Goal: Information Seeking & Learning: Understand process/instructions

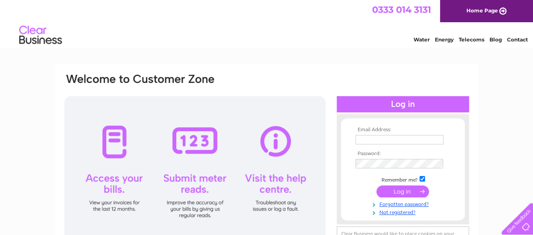
type input "jsqualitymeats@gmail.com"
click at [407, 193] on input "submit" at bounding box center [403, 191] width 53 height 12
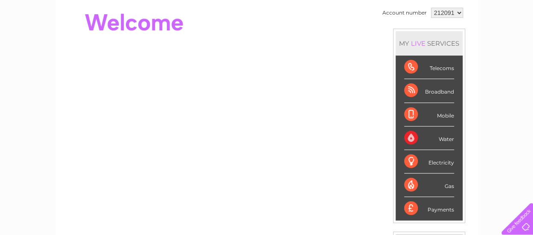
scroll to position [85, 0]
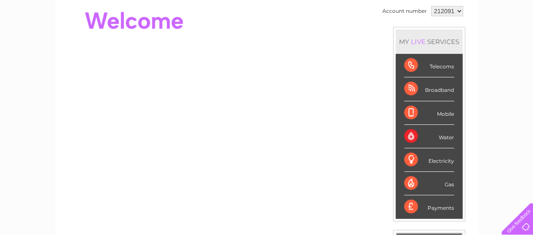
click at [455, 9] on select "212091 212094 440774" at bounding box center [447, 11] width 32 height 10
select select "212094"
click at [431, 6] on select "212091 212094 440774" at bounding box center [447, 11] width 32 height 10
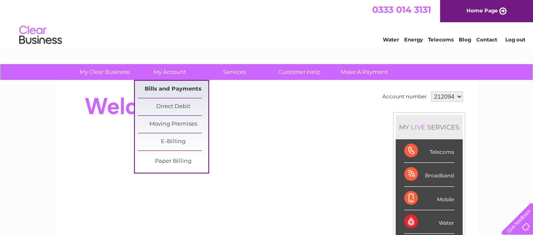
click at [174, 87] on link "Bills and Payments" at bounding box center [173, 89] width 70 height 17
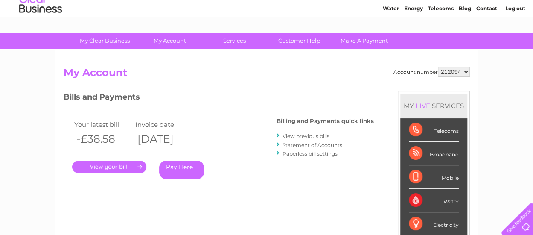
scroll to position [43, 0]
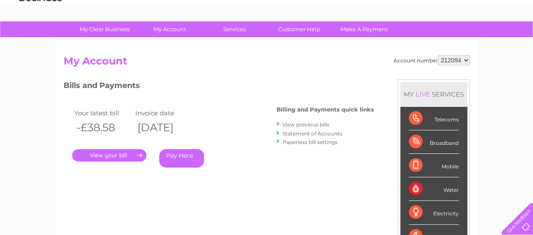
click at [465, 59] on select "212091 212094 440774" at bounding box center [454, 60] width 32 height 10
select select "212091"
click at [438, 55] on select "212091 212094 440774" at bounding box center [454, 60] width 32 height 10
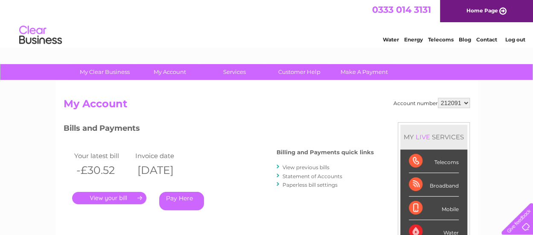
click at [461, 104] on select "212091 212094 440774" at bounding box center [454, 103] width 32 height 10
select select "440774"
click at [438, 98] on select "212091 212094 440774" at bounding box center [454, 103] width 32 height 10
click at [117, 198] on link "." at bounding box center [109, 198] width 74 height 12
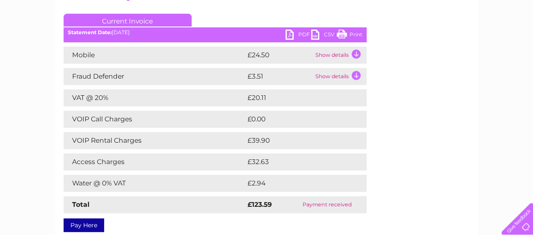
scroll to position [128, 0]
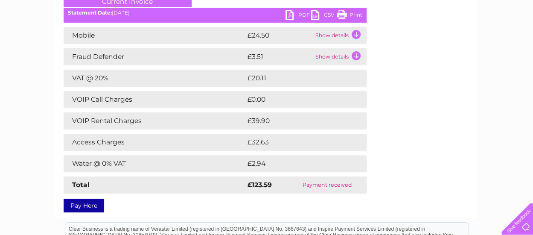
click at [333, 36] on td "Show details" at bounding box center [339, 35] width 53 height 17
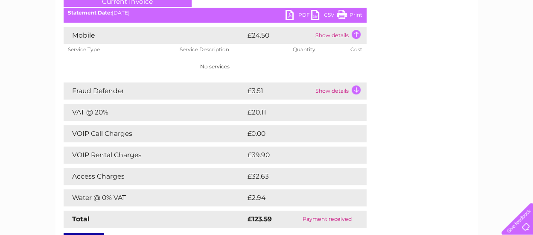
click at [355, 33] on td "Show details" at bounding box center [339, 35] width 53 height 17
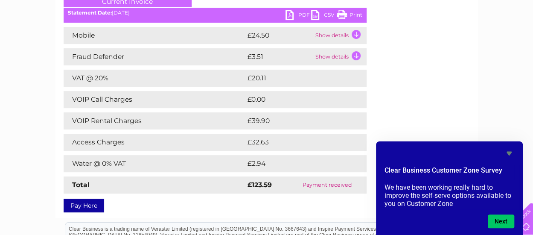
click at [346, 35] on td "Show details" at bounding box center [339, 35] width 53 height 17
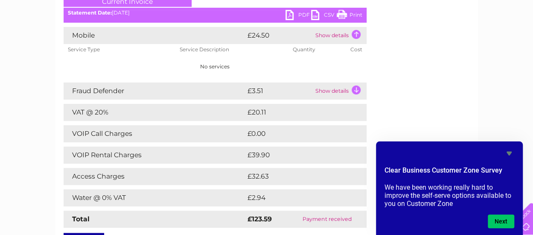
click at [346, 35] on td "Show details" at bounding box center [339, 35] width 53 height 17
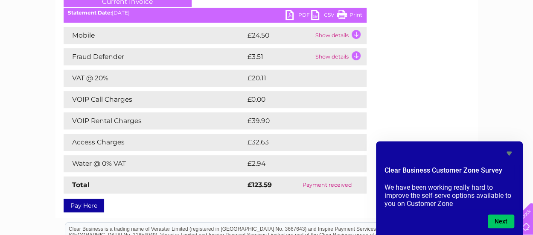
click at [338, 36] on td "Show details" at bounding box center [339, 35] width 53 height 17
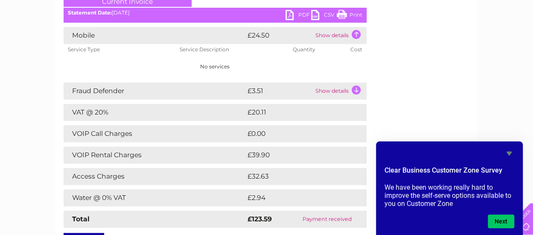
click at [235, 69] on td "No services" at bounding box center [215, 66] width 303 height 23
click at [339, 36] on td "Show details" at bounding box center [339, 35] width 53 height 17
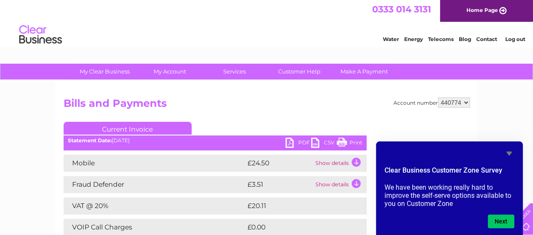
scroll to position [0, 0]
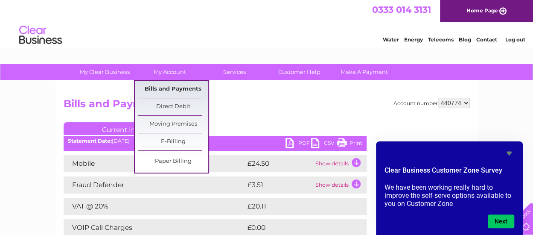
click at [180, 88] on link "Bills and Payments" at bounding box center [173, 89] width 70 height 17
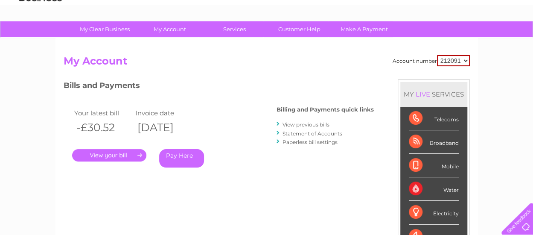
scroll to position [85, 0]
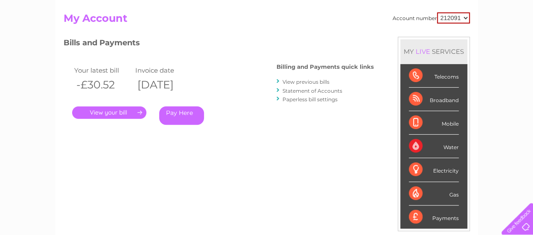
click at [310, 81] on link "View previous bills" at bounding box center [306, 82] width 47 height 6
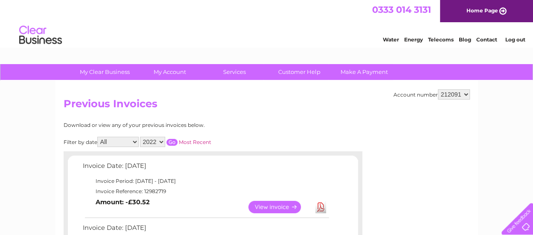
click at [464, 96] on select "212091 212094 440774" at bounding box center [454, 94] width 32 height 10
select select "212094"
click at [438, 89] on select "212091 212094 440774" at bounding box center [454, 94] width 32 height 10
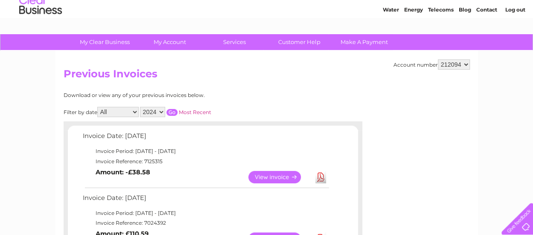
scroll to position [43, 0]
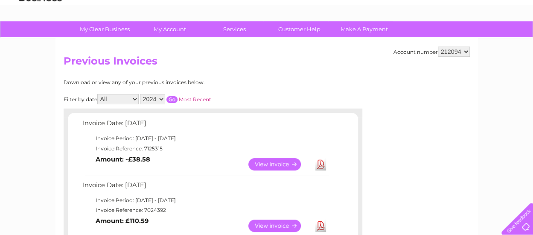
click at [464, 53] on select "212091 212094 440774" at bounding box center [454, 52] width 32 height 10
select select "440774"
click at [438, 47] on select "212091 212094 440774" at bounding box center [454, 52] width 32 height 10
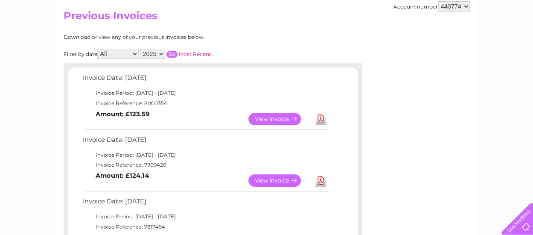
scroll to position [85, 0]
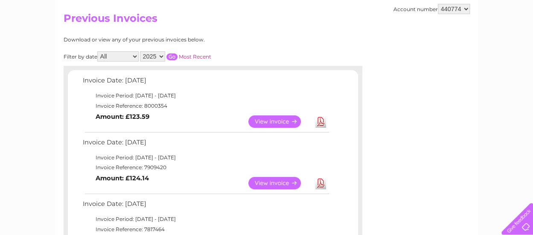
click at [160, 56] on select "2025 2024 2023 2022" at bounding box center [152, 56] width 25 height 10
select select "2024"
click at [140, 51] on select "2025 2024 2023 2022" at bounding box center [152, 56] width 25 height 10
click at [171, 57] on input "button" at bounding box center [172, 56] width 11 height 7
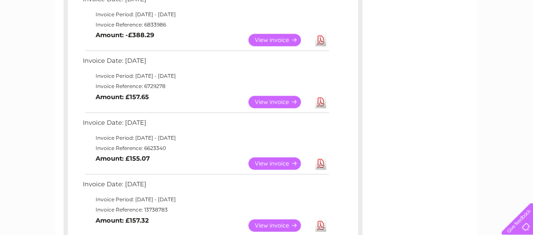
scroll to position [427, 0]
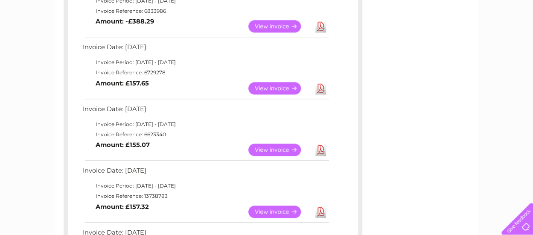
click at [277, 86] on link "View" at bounding box center [280, 88] width 63 height 12
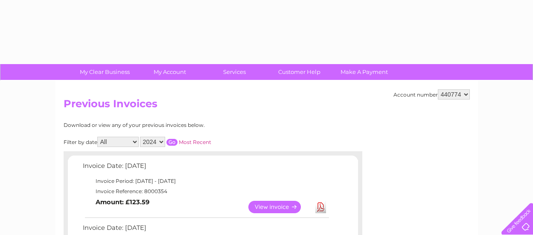
select select "2024"
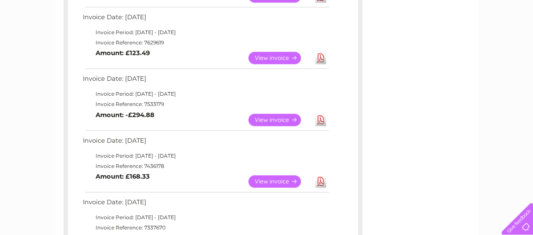
scroll to position [383, 0]
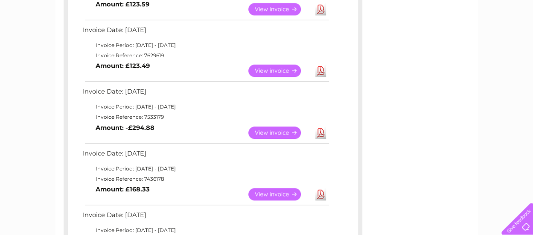
click at [280, 69] on link "View" at bounding box center [280, 70] width 63 height 12
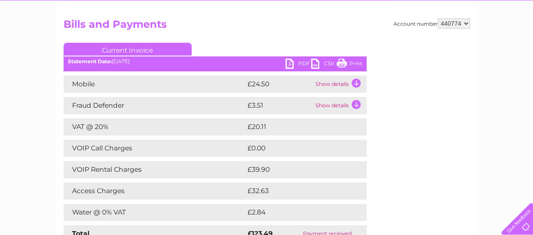
scroll to position [43, 0]
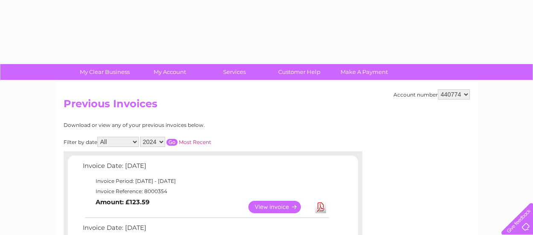
select select "2024"
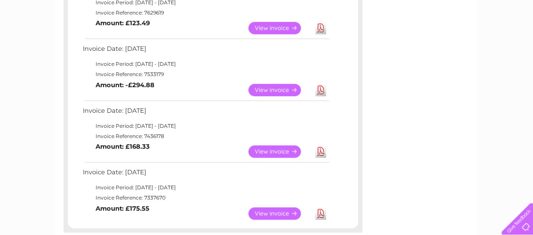
scroll to position [468, 0]
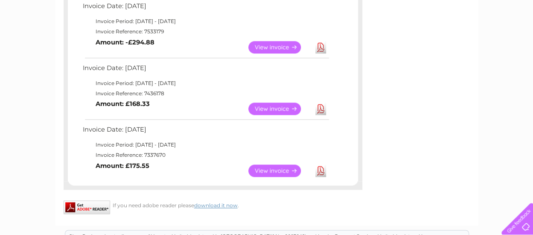
click at [281, 170] on link "View" at bounding box center [280, 170] width 63 height 12
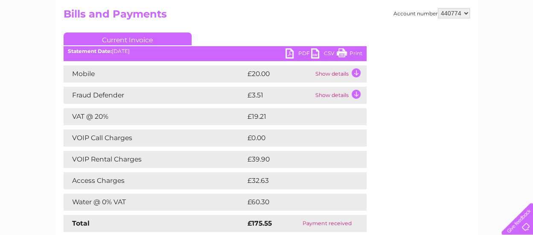
scroll to position [43, 0]
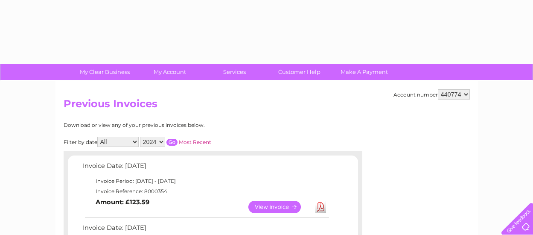
select select "2024"
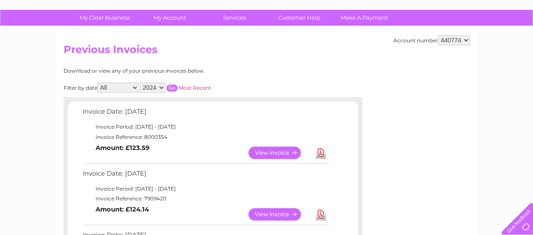
scroll to position [41, 0]
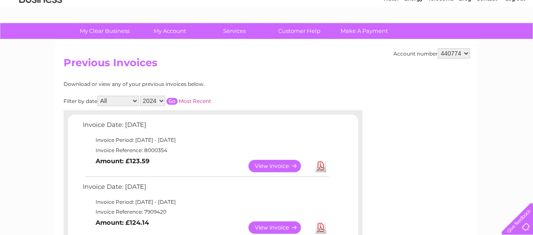
click at [170, 101] on input "button" at bounding box center [172, 101] width 11 height 7
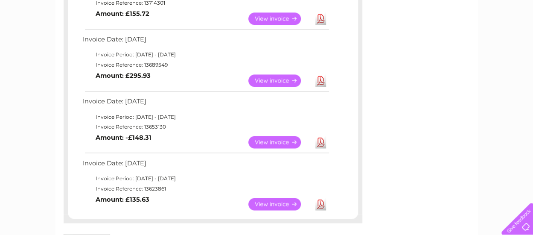
scroll to position [724, 0]
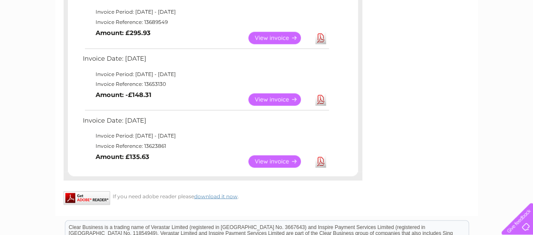
click at [281, 158] on link "View" at bounding box center [280, 161] width 63 height 12
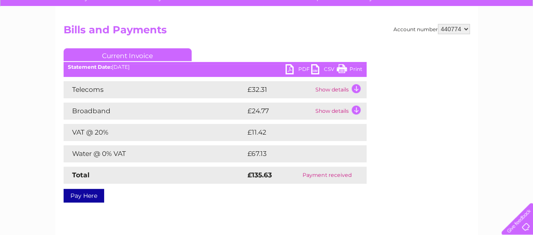
scroll to position [85, 0]
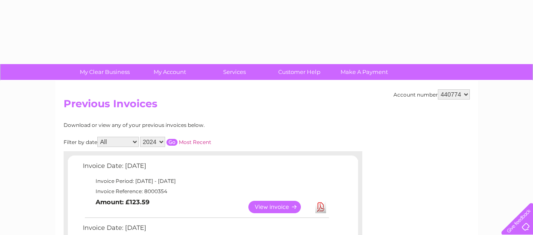
select select "2024"
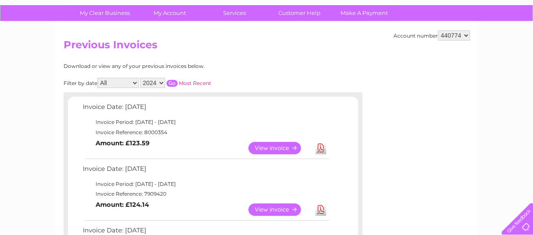
scroll to position [55, 0]
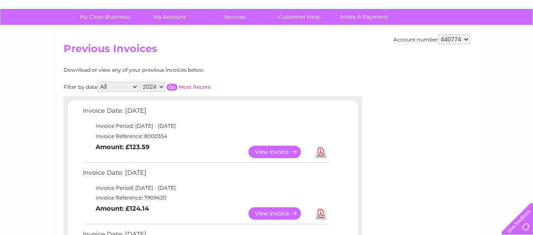
click at [172, 87] on input "button" at bounding box center [172, 87] width 11 height 7
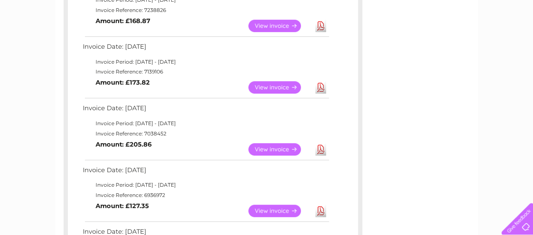
scroll to position [183, 0]
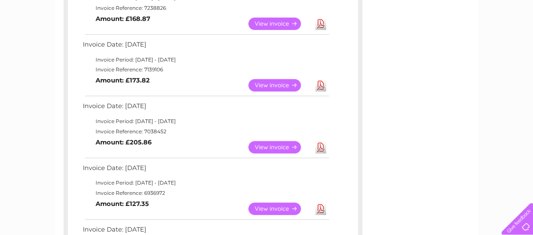
click at [273, 143] on link "View" at bounding box center [280, 147] width 63 height 12
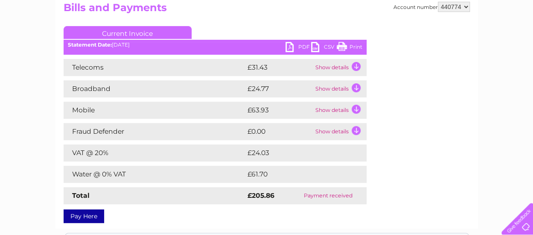
scroll to position [85, 0]
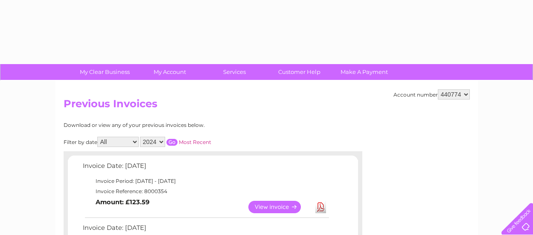
select select "2024"
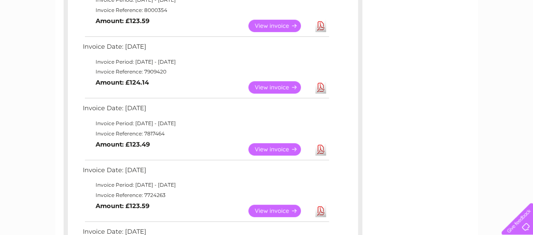
click at [262, 86] on link "View" at bounding box center [280, 87] width 63 height 12
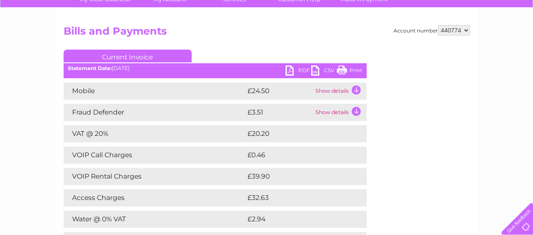
scroll to position [43, 0]
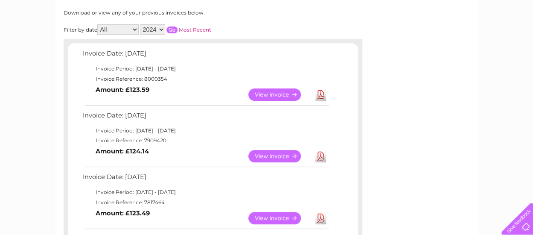
scroll to position [94, 0]
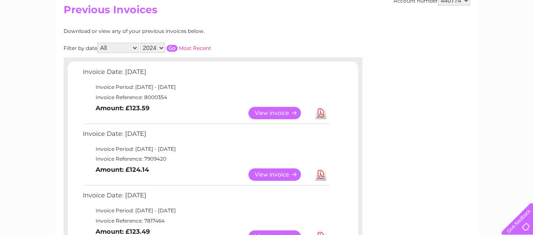
click at [173, 48] on input "button" at bounding box center [172, 48] width 11 height 7
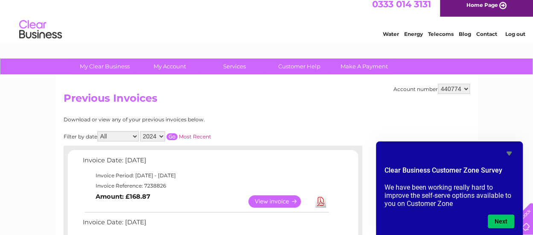
scroll to position [0, 0]
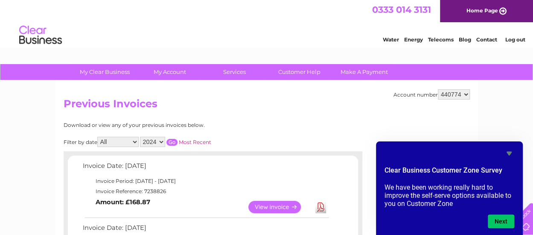
click at [158, 140] on select "2025 2024 2023 2022" at bounding box center [152, 142] width 25 height 10
select select "2025"
click at [140, 137] on select "2025 2024 2023 2022" at bounding box center [152, 142] width 25 height 10
click at [173, 140] on input "button" at bounding box center [172, 142] width 11 height 7
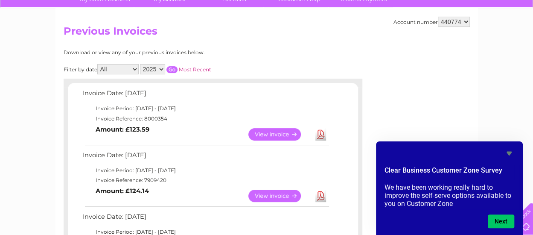
scroll to position [85, 0]
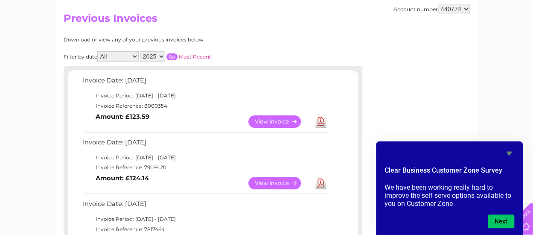
click at [263, 119] on link "View" at bounding box center [280, 121] width 63 height 12
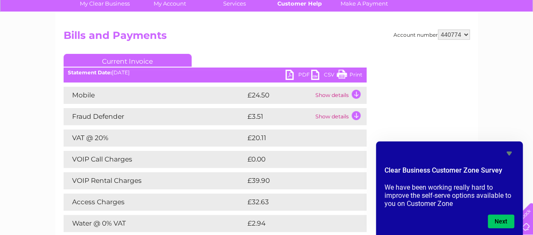
scroll to position [43, 0]
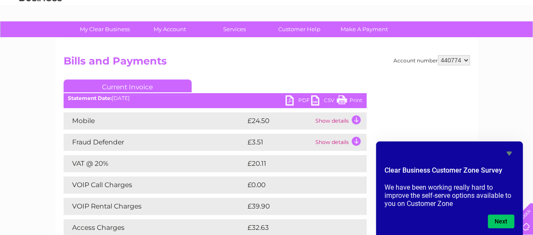
click at [465, 59] on select "212091 212094 440774" at bounding box center [454, 60] width 32 height 10
click at [226, 59] on h2 "Bills and Payments" at bounding box center [267, 63] width 407 height 16
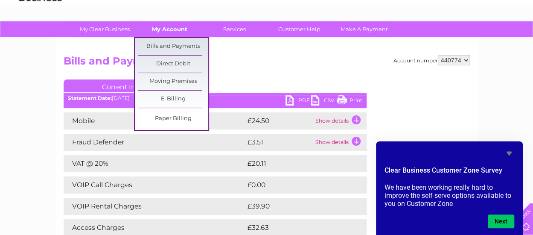
click at [176, 30] on link "My Account" at bounding box center [170, 29] width 70 height 16
click at [177, 43] on link "Bills and Payments" at bounding box center [173, 46] width 70 height 17
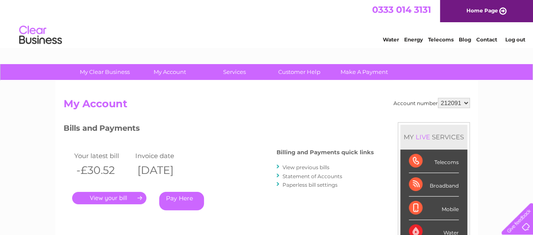
click at [319, 167] on link "View previous bills" at bounding box center [306, 167] width 47 height 6
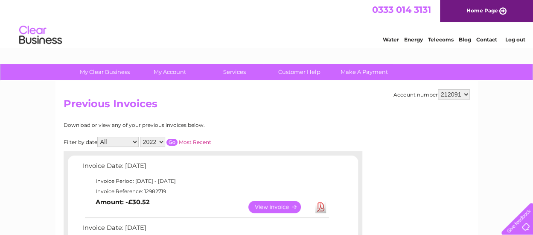
click at [467, 97] on select "212091 212094 440774" at bounding box center [454, 94] width 32 height 10
select select "440774"
click at [438, 89] on select "212091 212094 440774" at bounding box center [454, 94] width 32 height 10
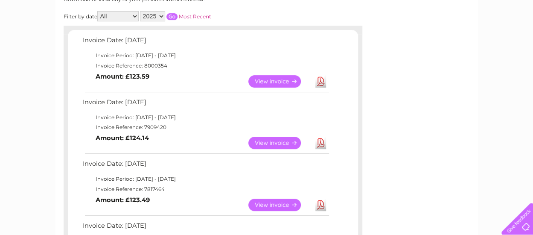
scroll to position [43, 0]
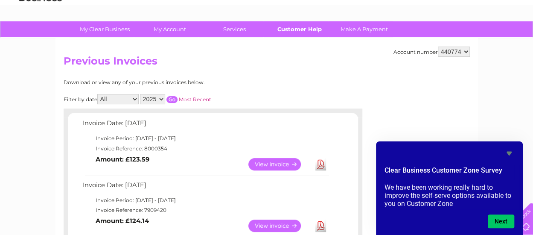
click at [297, 30] on link "Customer Help" at bounding box center [299, 29] width 70 height 16
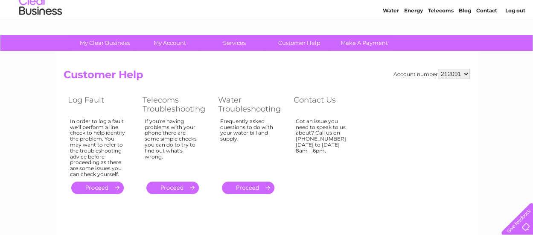
scroll to position [43, 0]
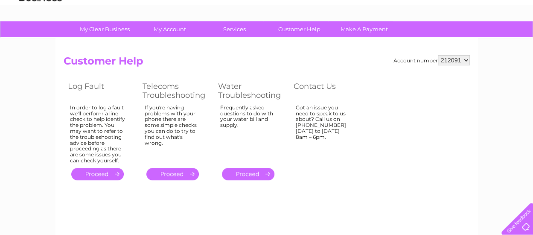
click at [257, 175] on link "." at bounding box center [248, 174] width 53 height 12
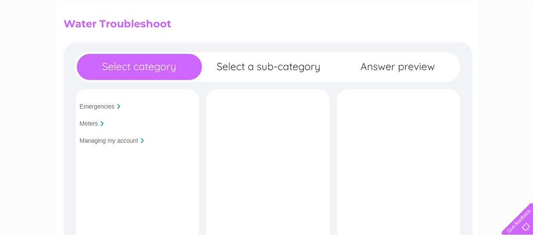
scroll to position [85, 0]
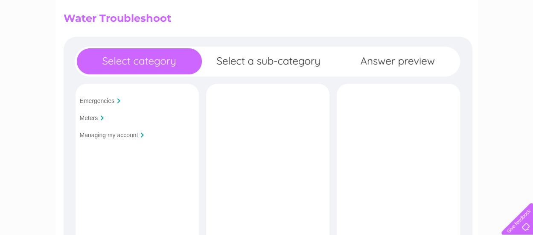
click at [88, 117] on input "Meters" at bounding box center [89, 117] width 18 height 7
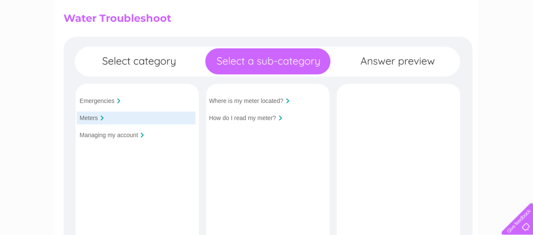
click at [254, 119] on input "How do I read my meter?" at bounding box center [242, 117] width 67 height 7
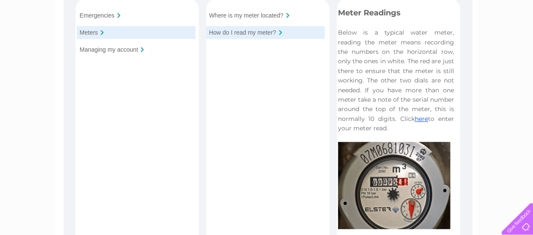
scroll to position [0, 0]
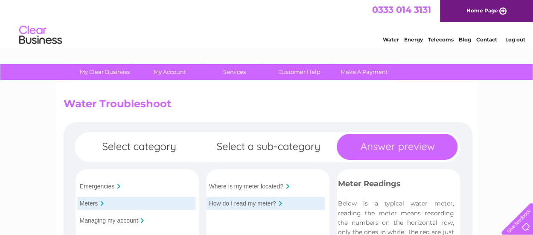
click at [305, 26] on div "Water Energy Telecoms Blog Contact Log out" at bounding box center [266, 36] width 533 height 28
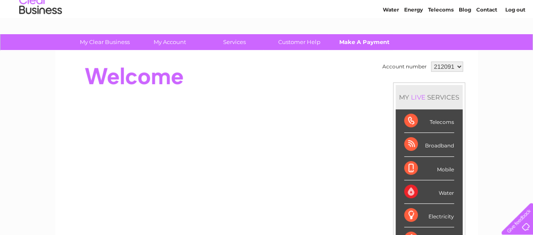
scroll to position [43, 0]
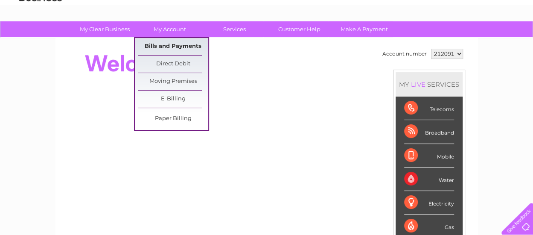
click at [167, 47] on link "Bills and Payments" at bounding box center [173, 46] width 70 height 17
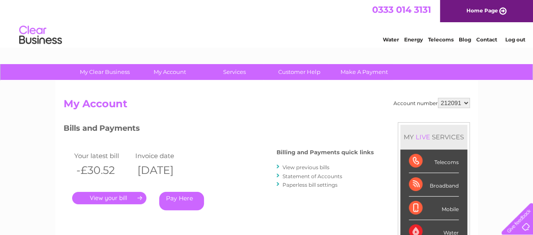
click at [465, 101] on select "212091 212094 440774" at bounding box center [454, 103] width 32 height 10
select select "212094"
click at [438, 98] on select "212091 212094 440774" at bounding box center [454, 103] width 32 height 10
click at [464, 102] on select "212091 212094 440774" at bounding box center [454, 103] width 32 height 10
select select "440774"
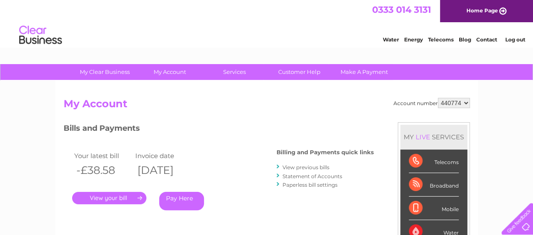
click at [438, 98] on select "212091 212094 440774" at bounding box center [454, 103] width 32 height 10
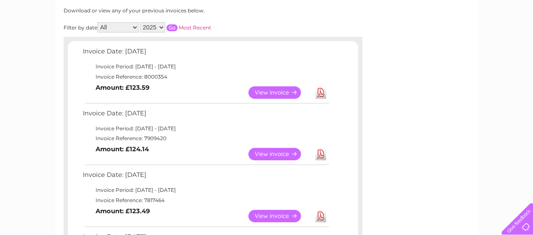
scroll to position [128, 0]
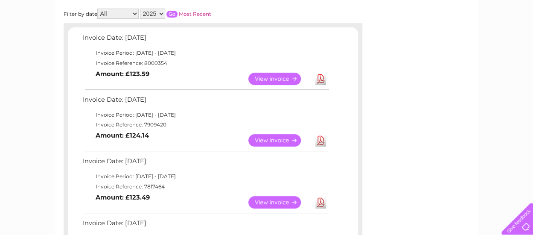
click at [272, 78] on link "View" at bounding box center [280, 79] width 63 height 12
